Goal: Task Accomplishment & Management: Use online tool/utility

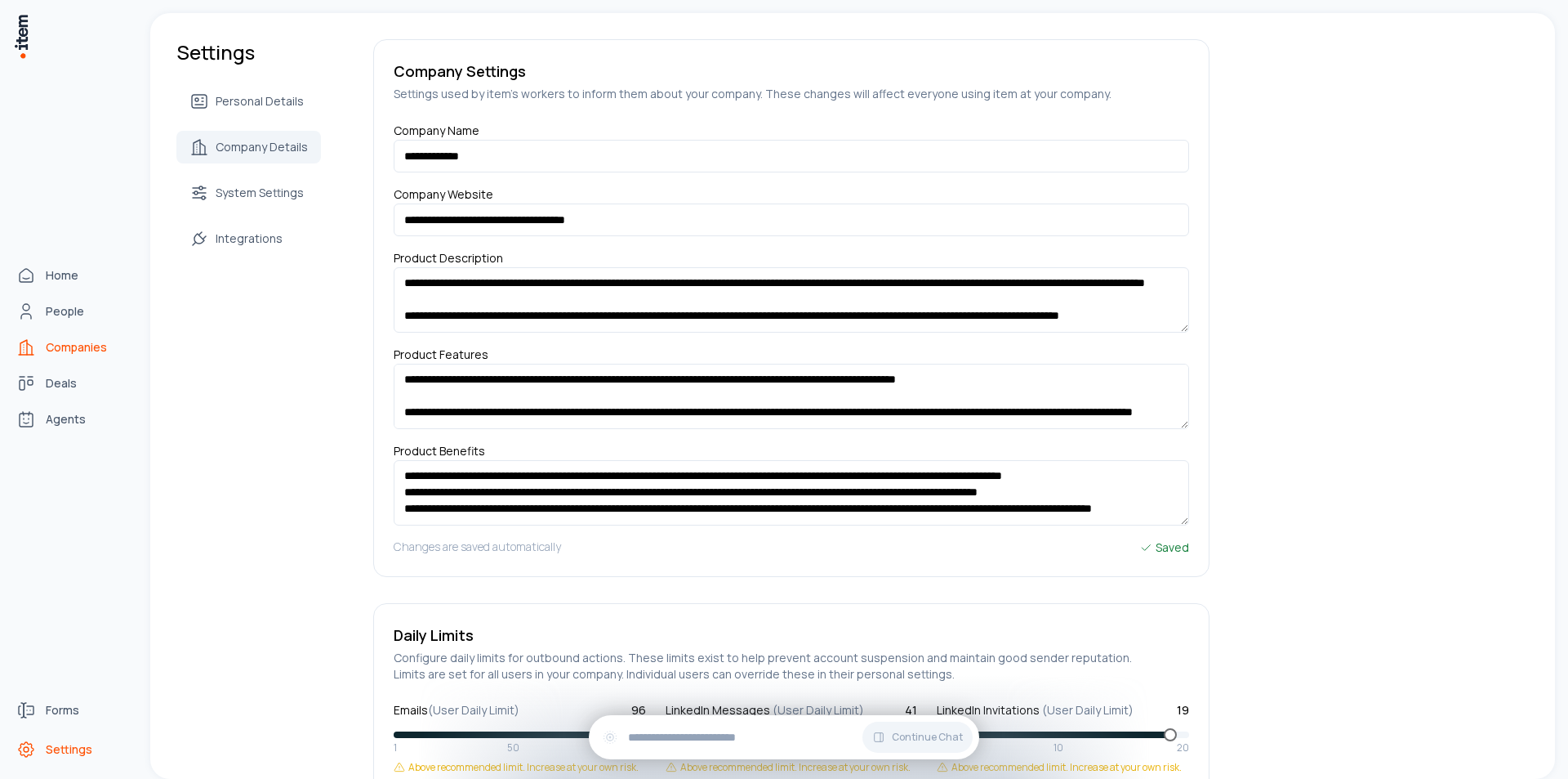
click at [38, 348] on link "Companies" at bounding box center [72, 346] width 124 height 32
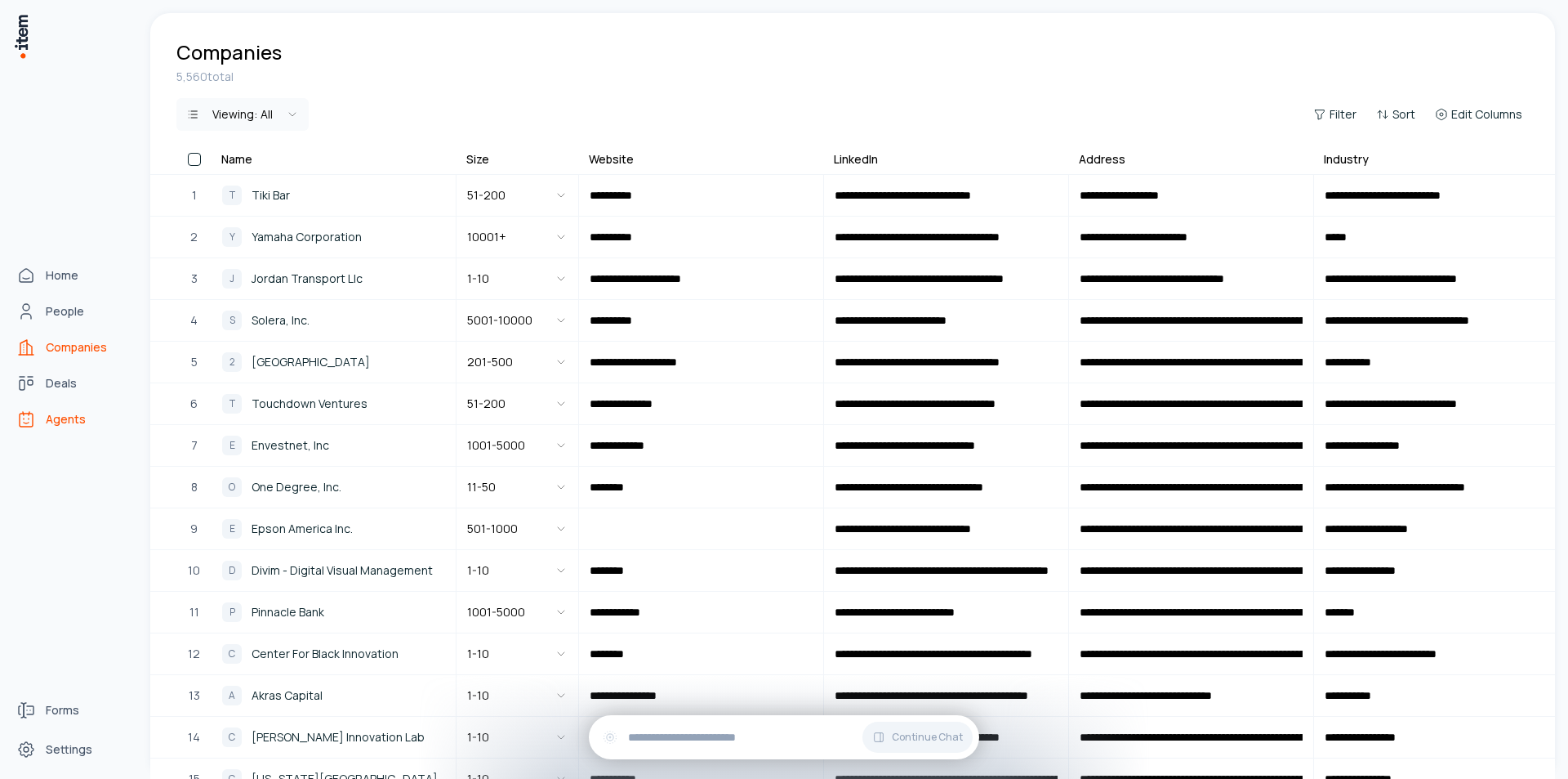
click at [64, 421] on span "Agents" at bounding box center [65, 419] width 40 height 17
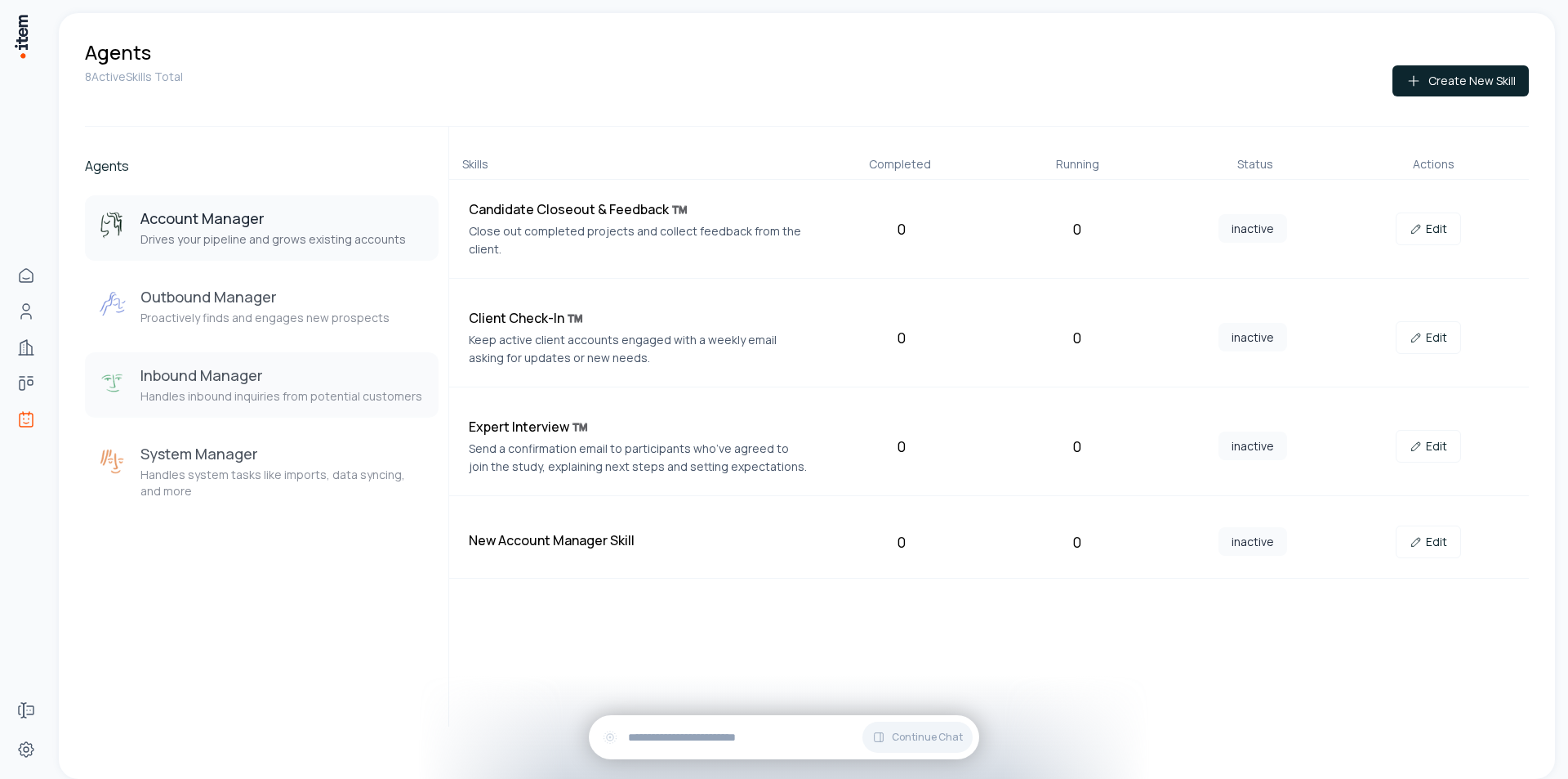
click at [269, 382] on h3 "Inbound Manager" at bounding box center [282, 375] width 282 height 20
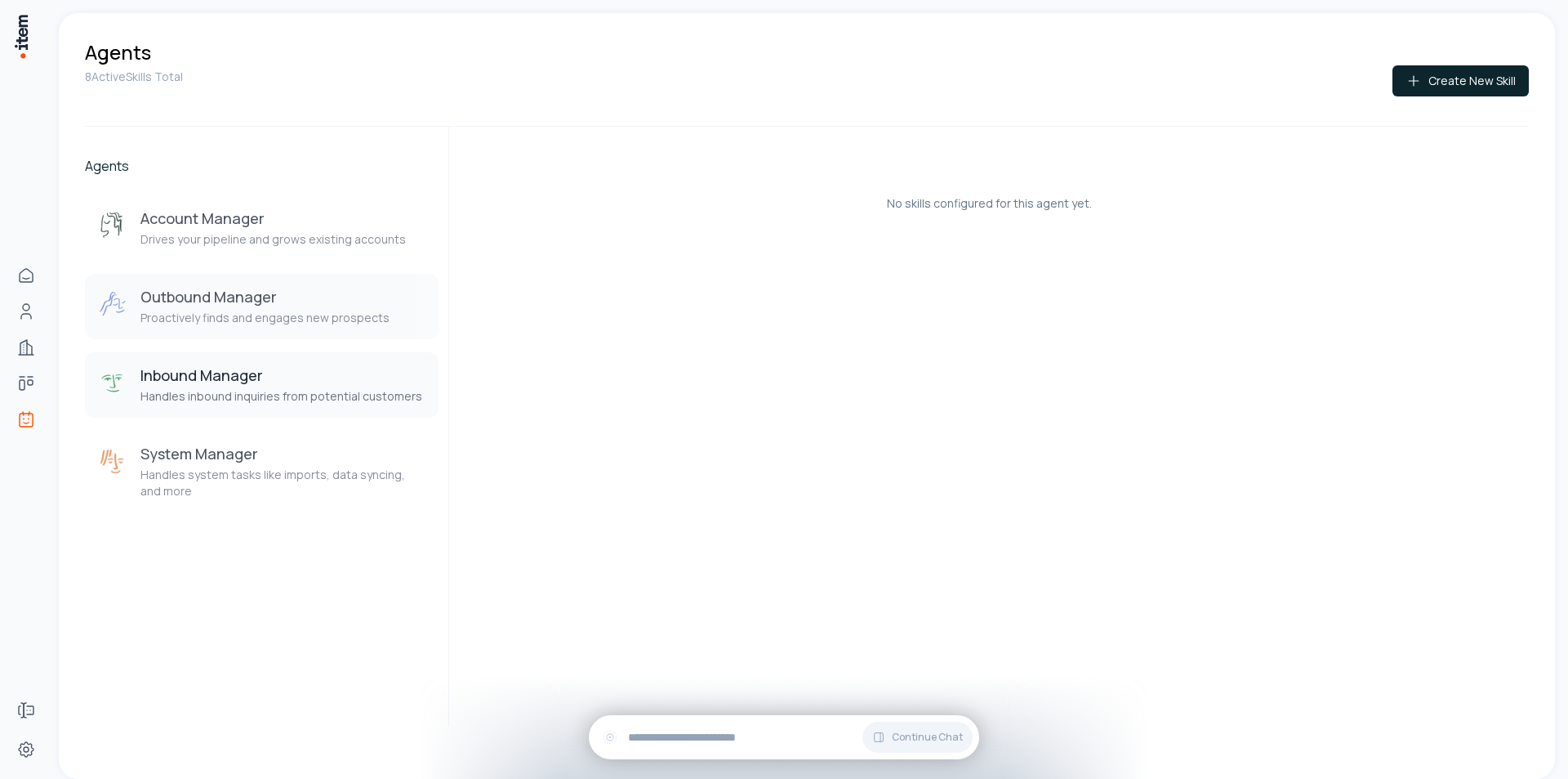
click at [256, 317] on p "Proactively finds and engages new prospects" at bounding box center [265, 318] width 249 height 17
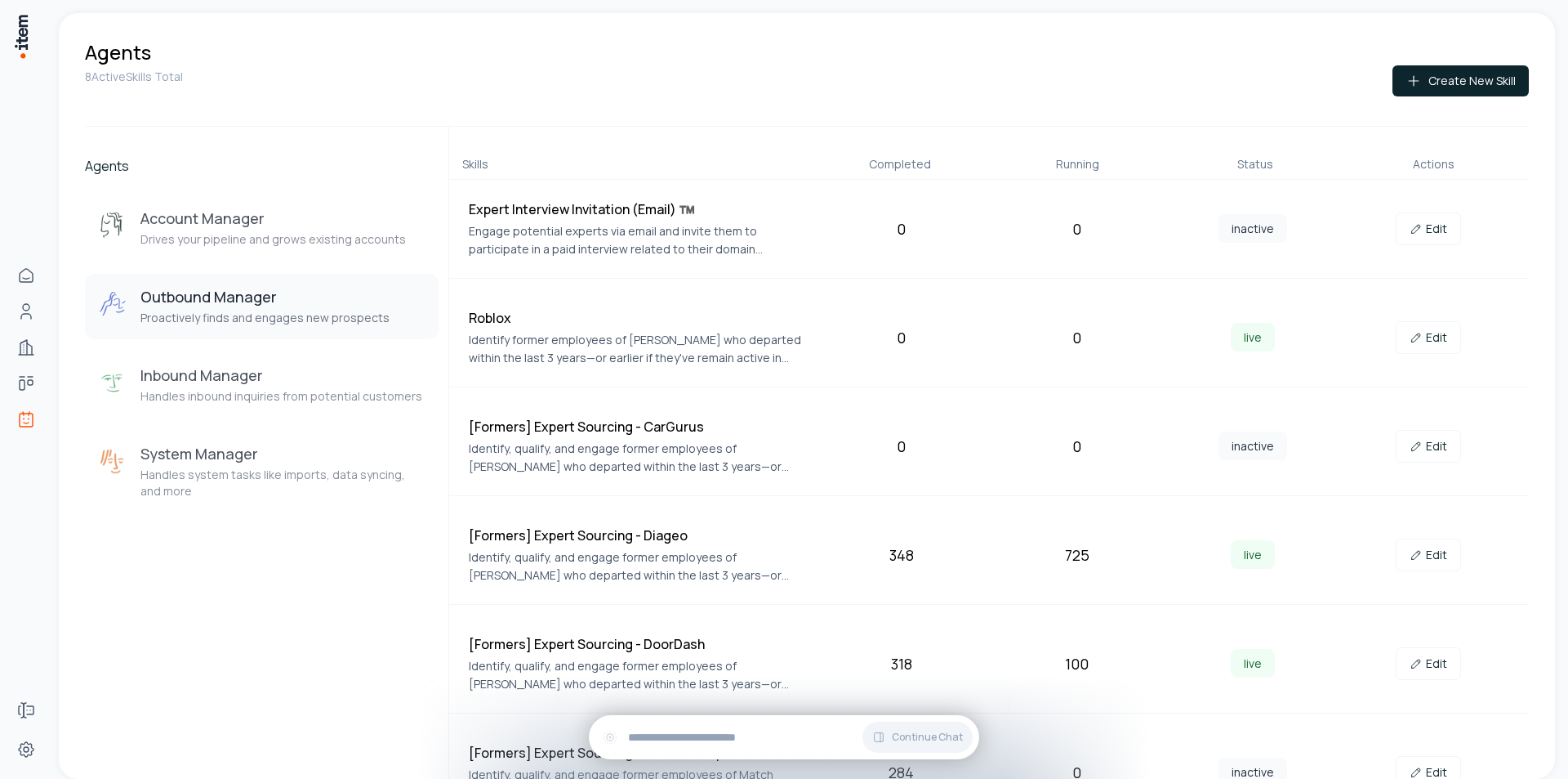
click at [473, 323] on h4 "Roblox" at bounding box center [638, 318] width 338 height 20
click at [477, 317] on h4 "Roblox" at bounding box center [638, 318] width 338 height 20
click at [1418, 341] on link "Edit" at bounding box center [1428, 337] width 65 height 32
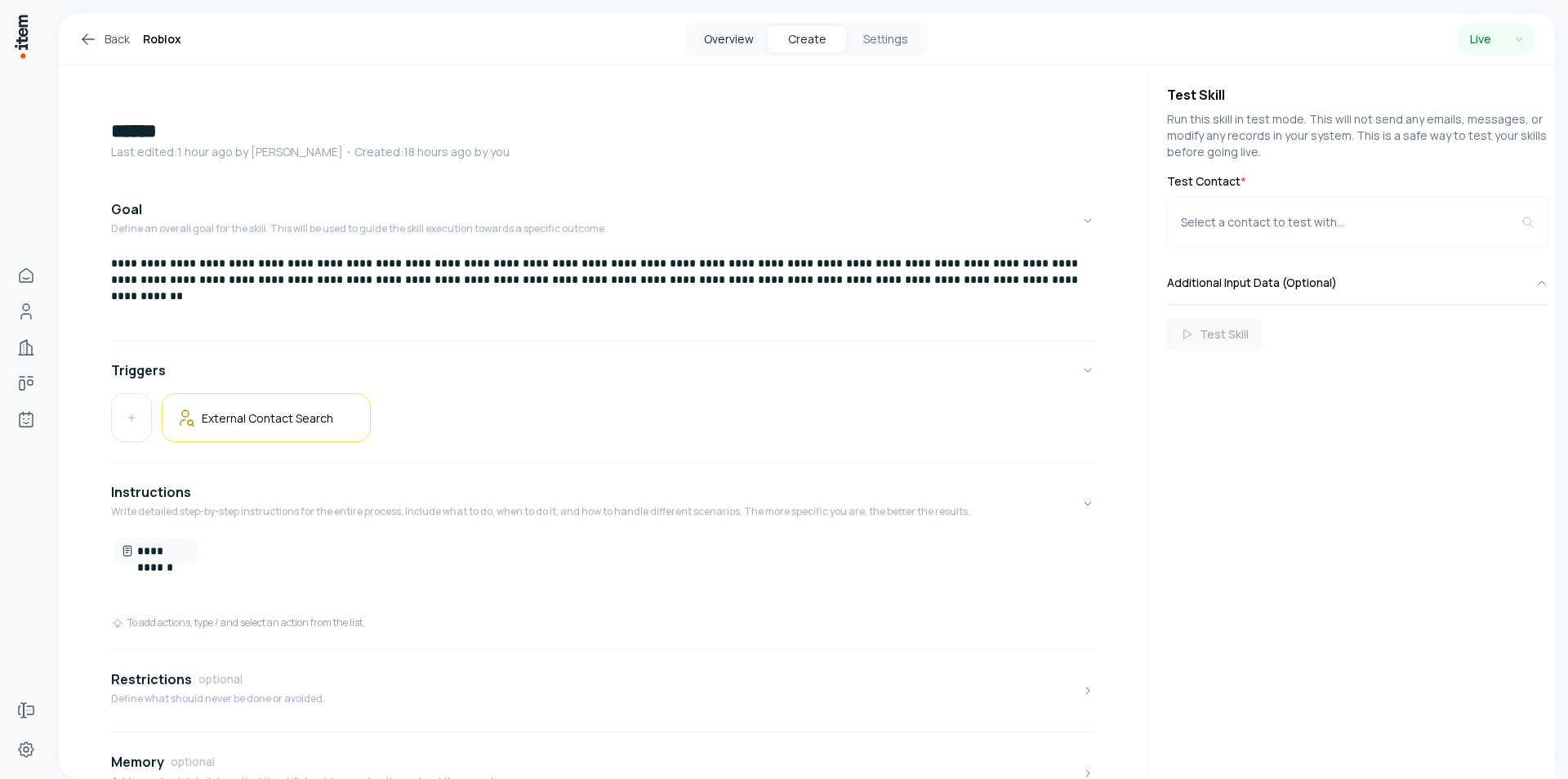
click at [726, 48] on button "Overview" at bounding box center [728, 40] width 79 height 27
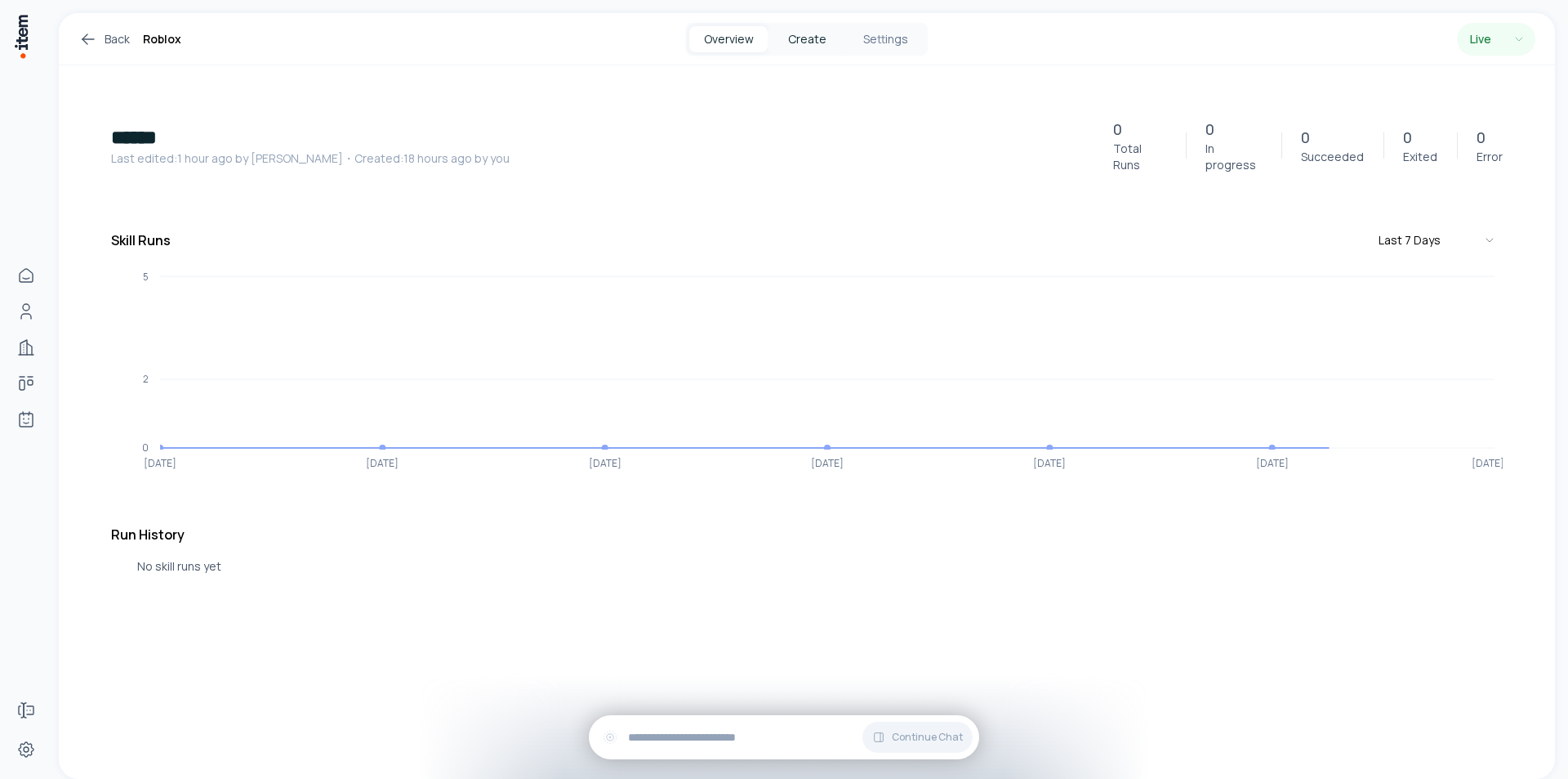
click at [772, 38] on button "Create" at bounding box center [807, 40] width 79 height 27
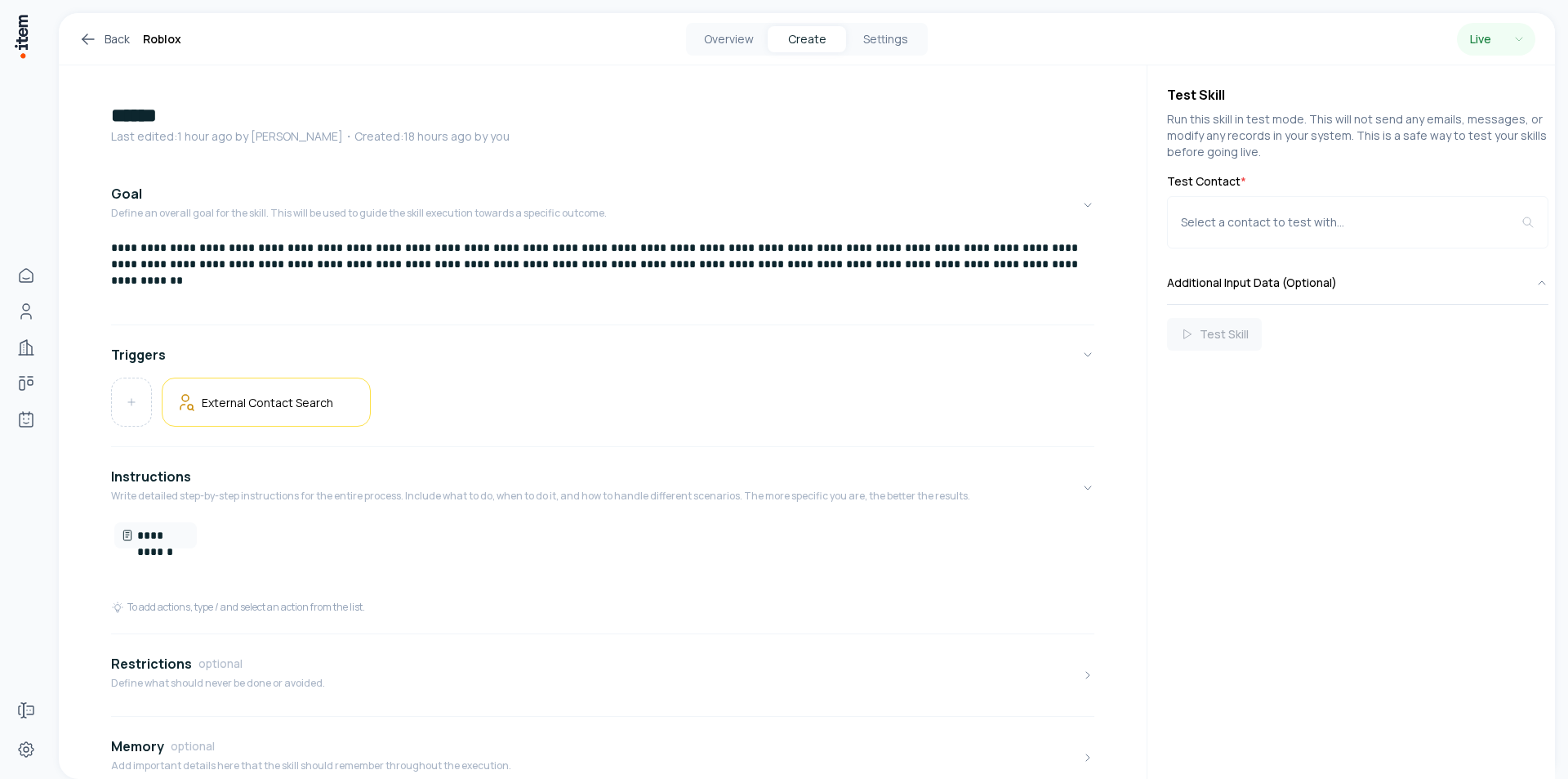
scroll to position [15, 0]
click at [1430, 599] on div "Test Skill Run this skill in test mode. This will not send any emails, messages…" at bounding box center [1351, 422] width 408 height 714
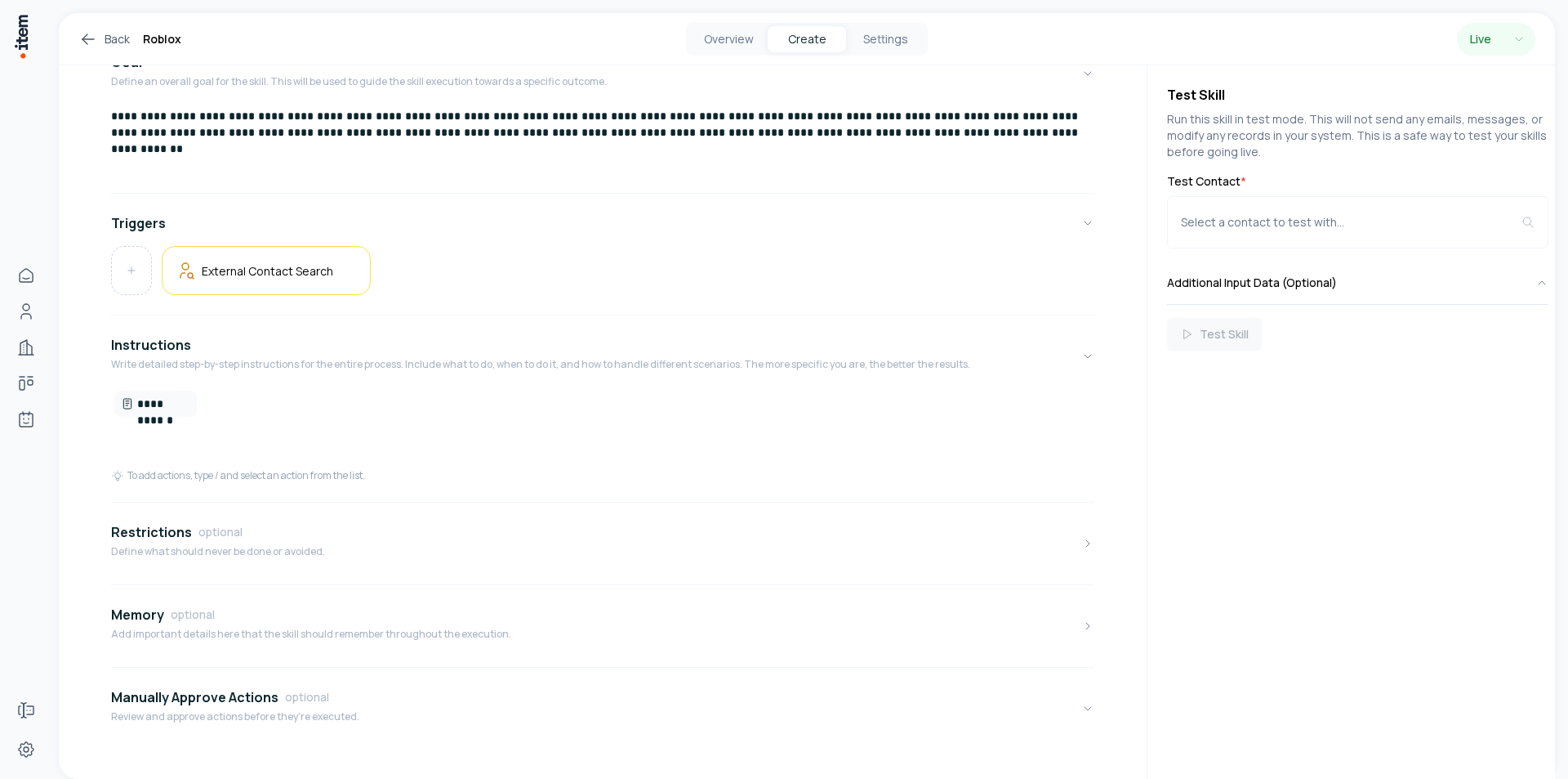
scroll to position [177, 0]
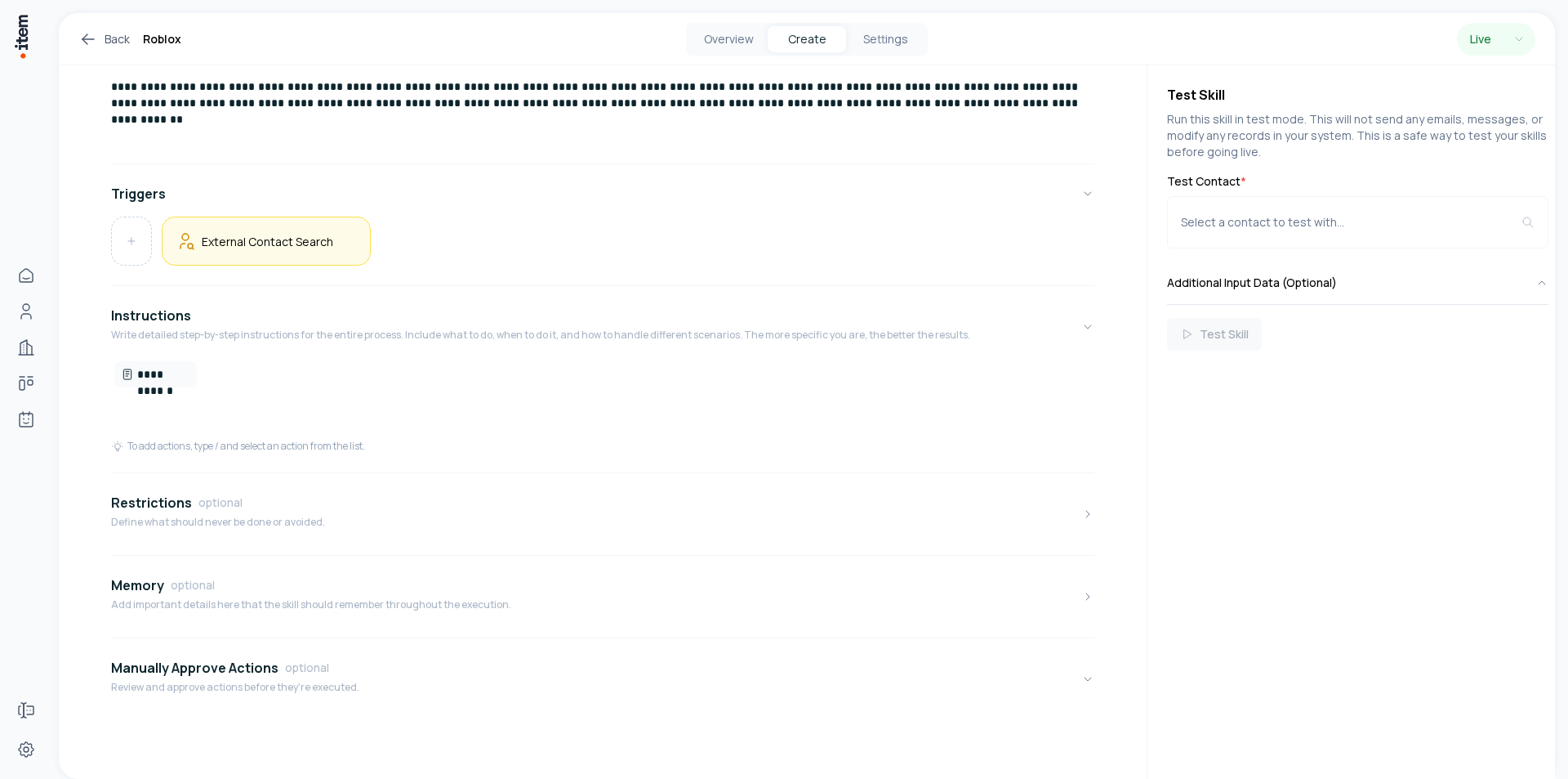
click at [307, 240] on h5 "External Contact Search" at bounding box center [268, 241] width 132 height 16
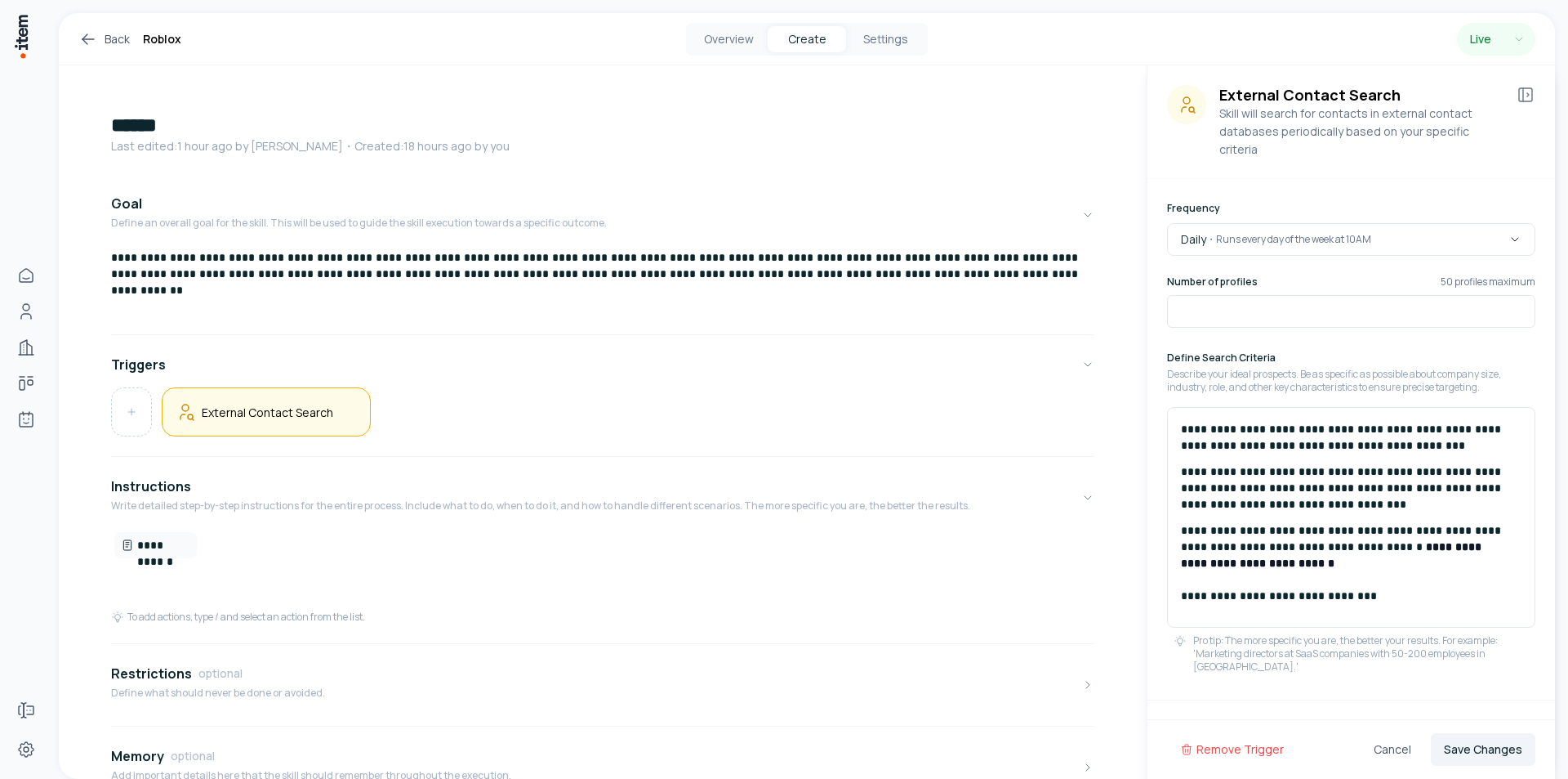
scroll to position [0, 0]
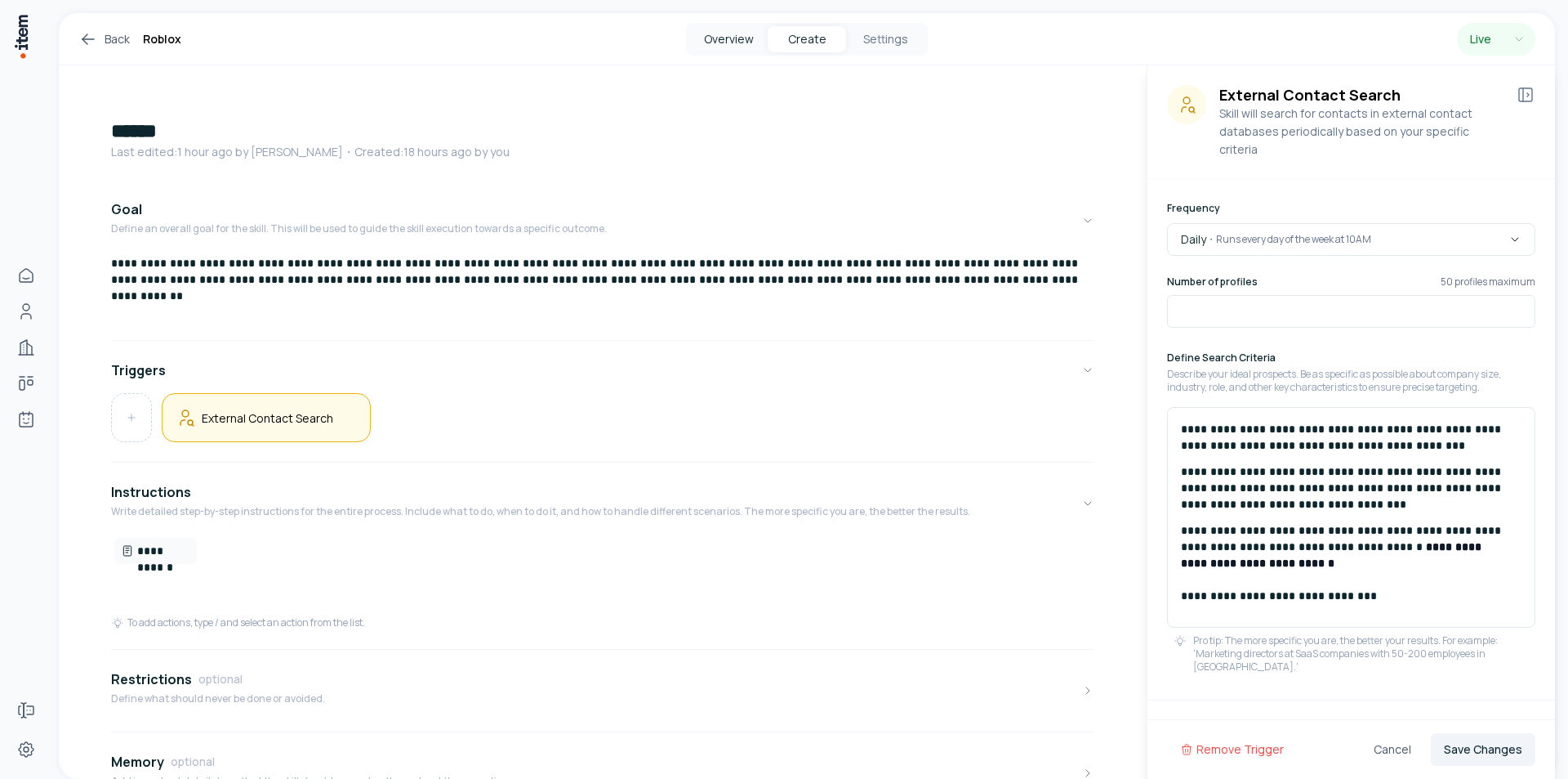
click at [731, 40] on button "Overview" at bounding box center [728, 40] width 79 height 27
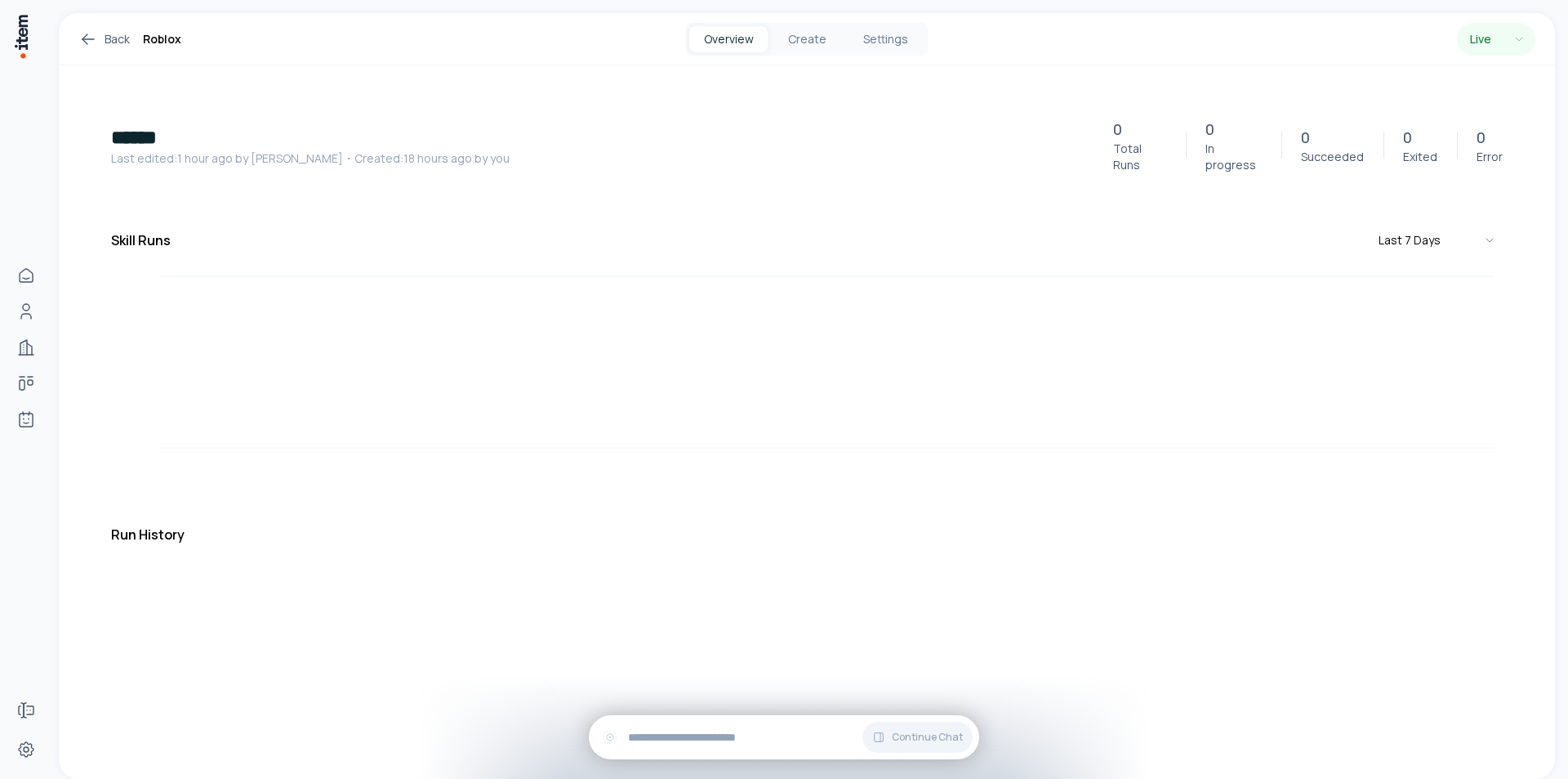
click at [733, 41] on button "Overview" at bounding box center [728, 40] width 79 height 27
